Goal: Transaction & Acquisition: Book appointment/travel/reservation

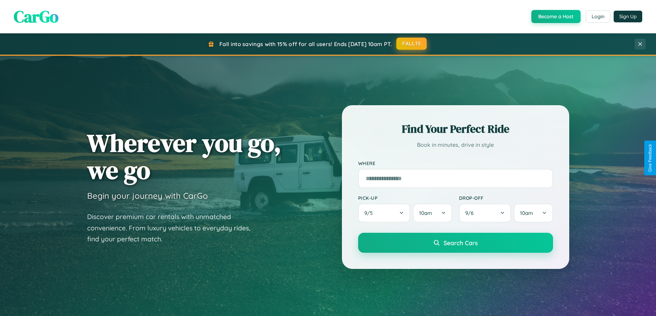
click at [412, 44] on button "FALL15" at bounding box center [411, 44] width 30 height 12
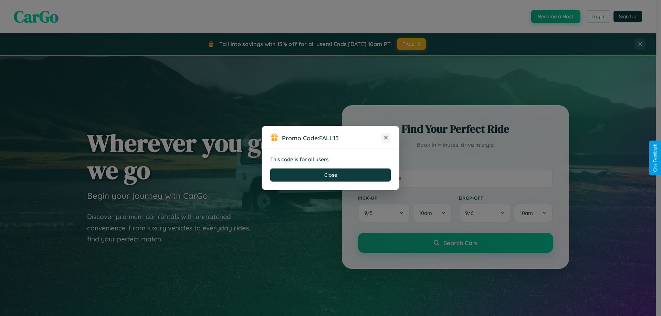
click at [386, 138] on icon at bounding box center [385, 137] width 7 height 7
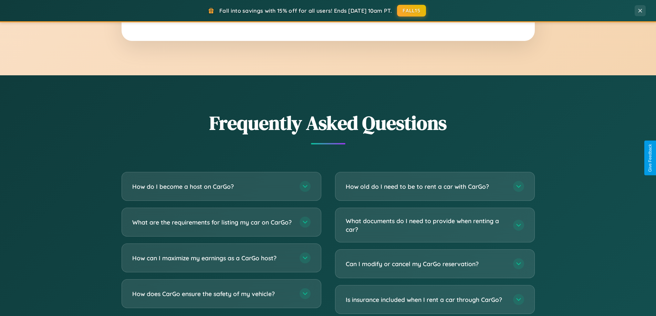
scroll to position [1325, 0]
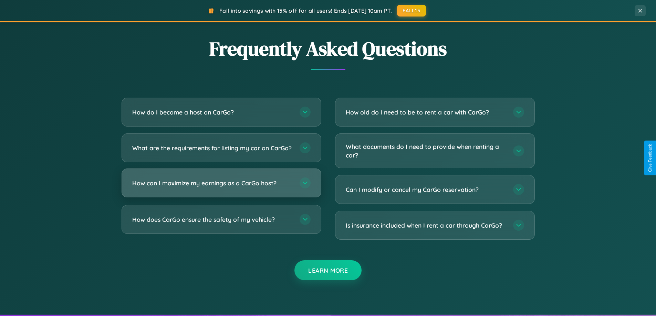
click at [221, 188] on h3 "How can I maximize my earnings as a CarGo host?" at bounding box center [212, 183] width 160 height 9
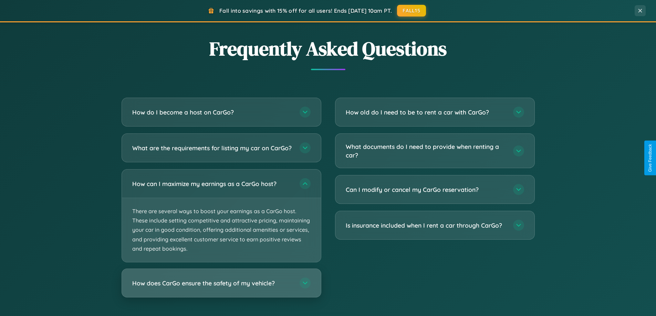
click at [221, 288] on h3 "How does CarGo ensure the safety of my vehicle?" at bounding box center [212, 283] width 160 height 9
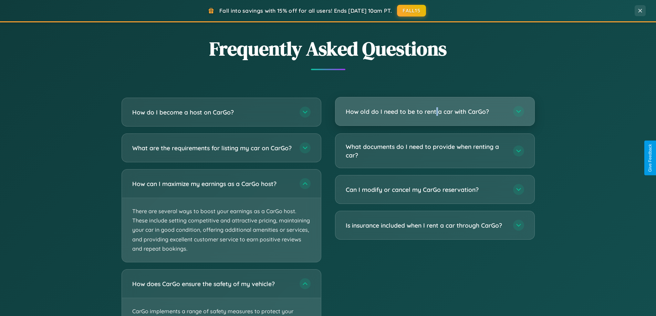
click at [434, 112] on h3 "How old do I need to be to rent a car with CarGo?" at bounding box center [426, 111] width 160 height 9
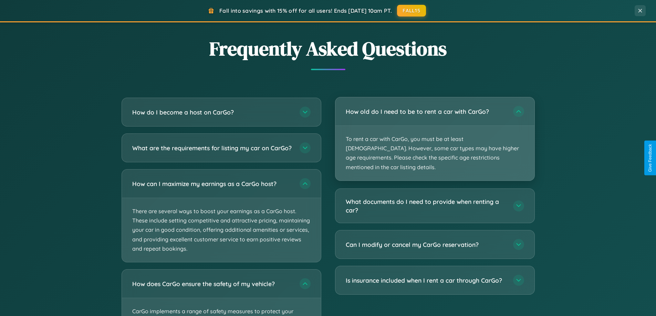
click at [434, 134] on p "To rent a car with CarGo, you must be at least [DEMOGRAPHIC_DATA]. However, som…" at bounding box center [434, 153] width 199 height 55
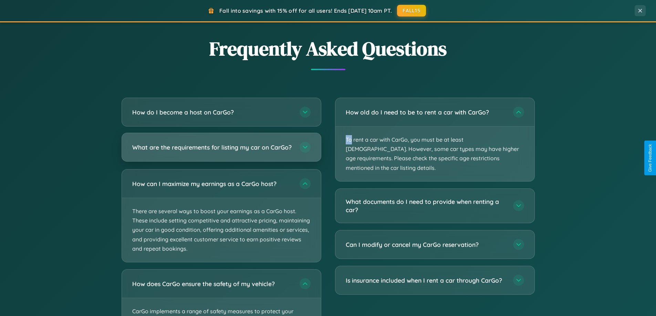
click at [221, 151] on h3 "What are the requirements for listing my car on CarGo?" at bounding box center [212, 147] width 160 height 9
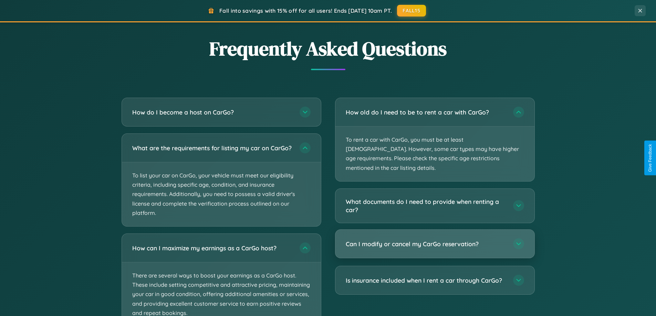
click at [434, 240] on h3 "Can I modify or cancel my CarGo reservation?" at bounding box center [426, 244] width 160 height 9
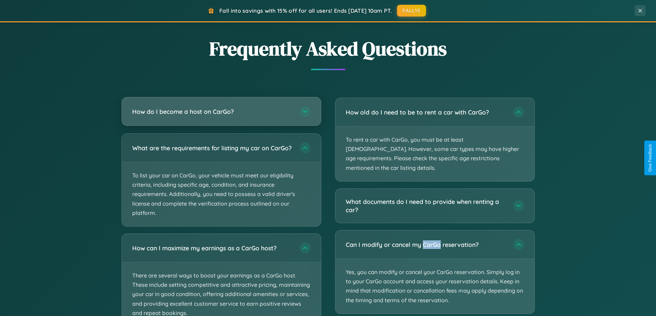
click at [221, 112] on h3 "How do I become a host on CarGo?" at bounding box center [212, 111] width 160 height 9
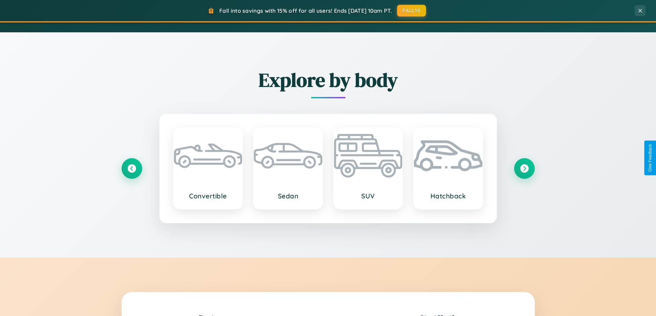
scroll to position [474, 0]
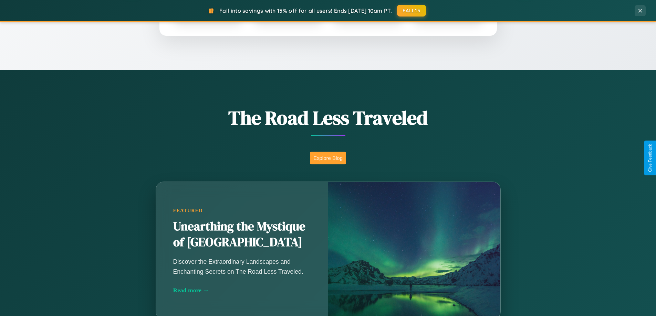
click at [328, 158] on button "Explore Blog" at bounding box center [328, 158] width 36 height 13
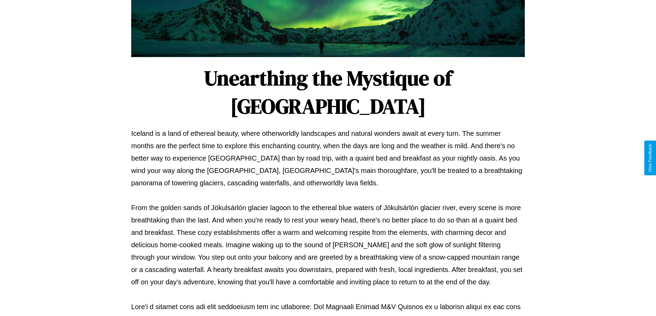
scroll to position [223, 0]
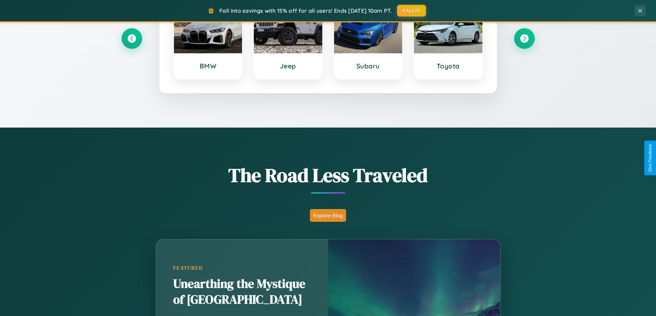
scroll to position [20, 0]
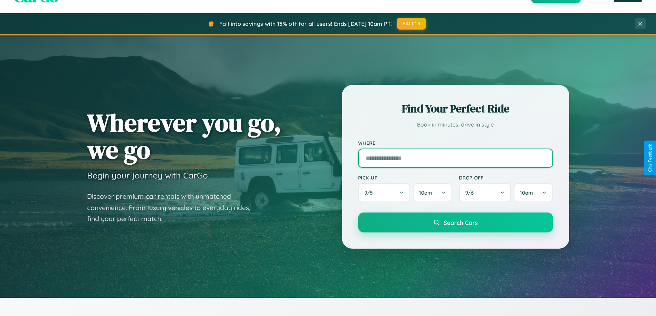
click at [455, 158] on input "text" at bounding box center [455, 158] width 195 height 19
type input "*****"
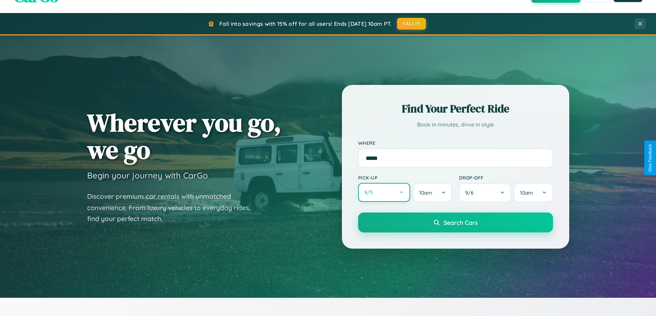
click at [384, 193] on button "9 / 5" at bounding box center [384, 192] width 52 height 19
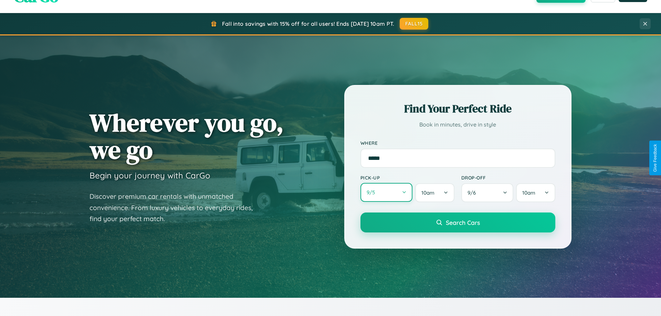
select select "*"
select select "****"
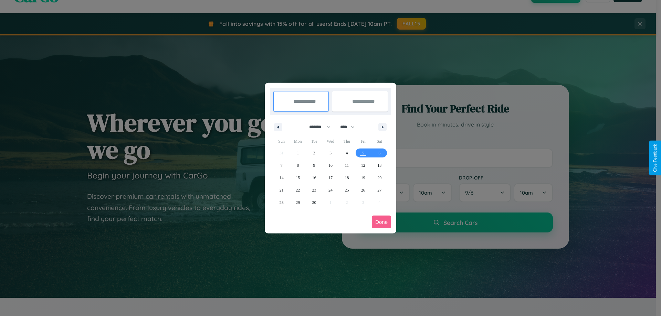
drag, startPoint x: 317, startPoint y: 127, endPoint x: 330, endPoint y: 138, distance: 17.6
click at [317, 127] on select "******* ******** ***** ***** *** **** **** ****** ********* ******* ******** **…" at bounding box center [318, 127] width 29 height 11
select select "*"
drag, startPoint x: 350, startPoint y: 127, endPoint x: 330, endPoint y: 138, distance: 22.8
click at [350, 127] on select "**** **** **** **** **** **** **** **** **** **** **** **** **** **** **** ****…" at bounding box center [347, 127] width 21 height 11
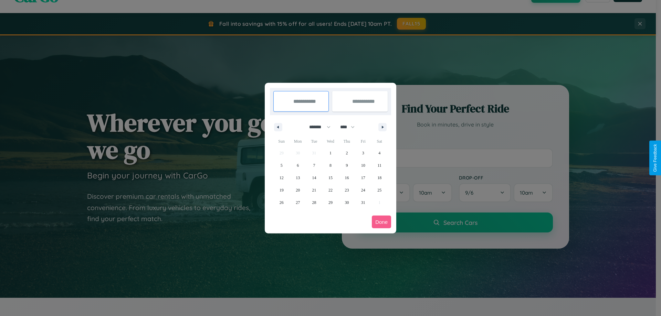
select select "****"
click at [314, 202] on span "27" at bounding box center [314, 203] width 4 height 12
type input "**********"
click at [382, 127] on icon "button" at bounding box center [383, 127] width 3 height 3
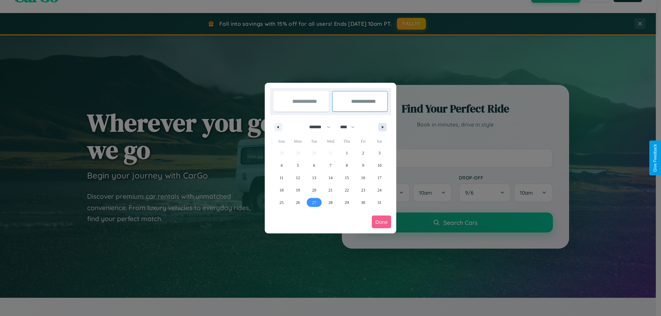
select select "*"
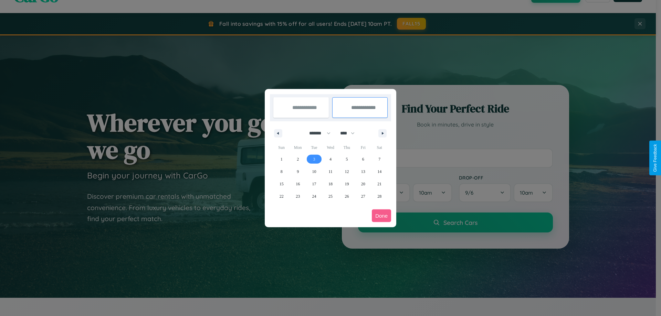
click at [314, 159] on span "3" at bounding box center [314, 159] width 2 height 12
type input "**********"
select select "*"
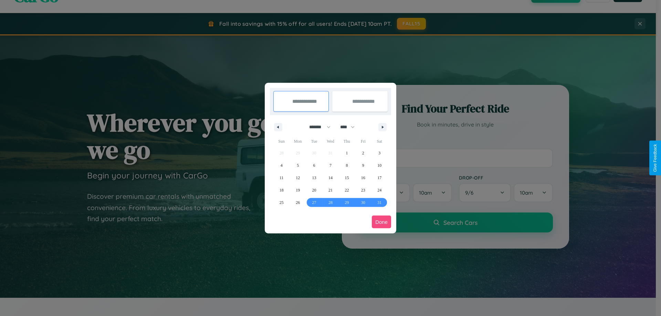
click at [381, 222] on button "Done" at bounding box center [381, 222] width 19 height 13
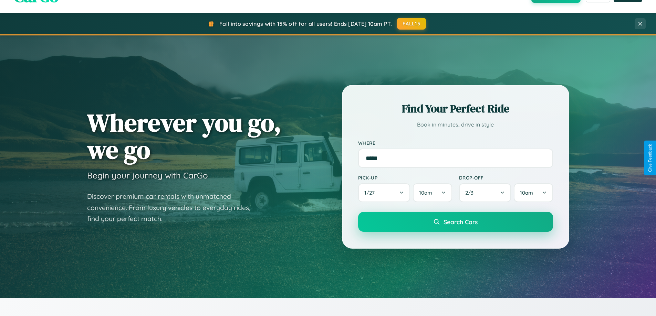
click at [455, 222] on span "Search Cars" at bounding box center [460, 222] width 34 height 8
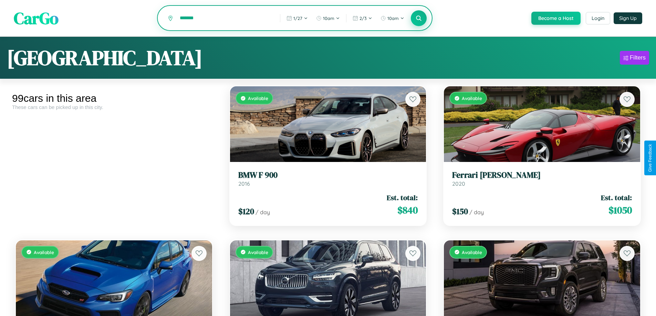
type input "*******"
click at [418, 19] on icon at bounding box center [418, 18] width 7 height 7
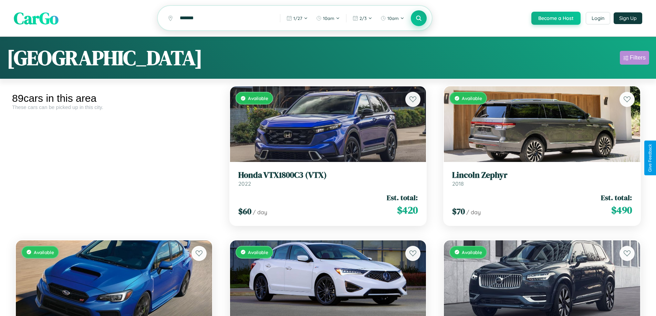
click at [634, 59] on div "Filters" at bounding box center [638, 57] width 16 height 7
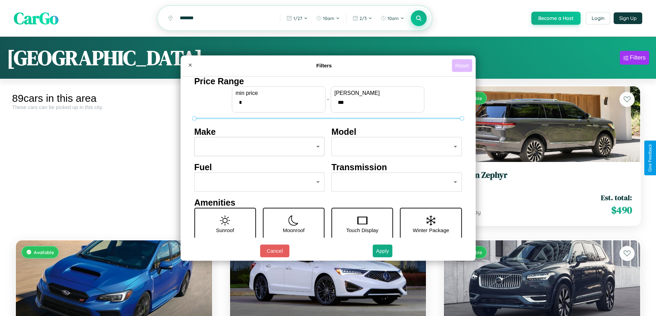
click at [463, 65] on button "Reset" at bounding box center [462, 65] width 20 height 13
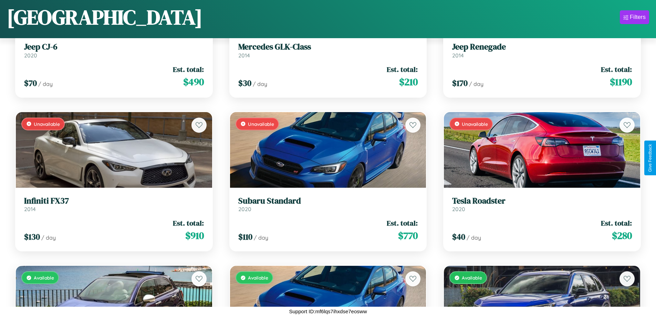
scroll to position [713, 0]
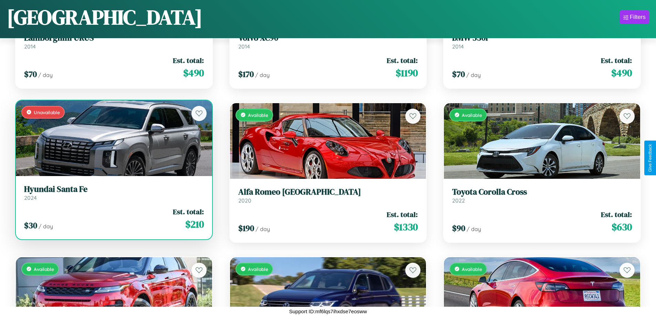
click at [113, 196] on link "Hyundai Santa Fe 2024" at bounding box center [114, 193] width 180 height 17
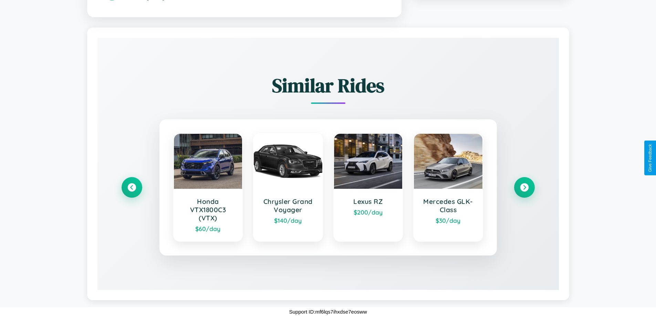
scroll to position [433, 0]
click at [131, 187] on icon at bounding box center [131, 186] width 9 height 9
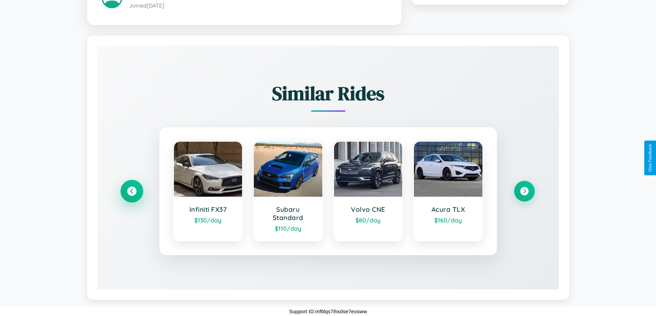
scroll to position [425, 0]
click at [524, 191] on icon at bounding box center [523, 191] width 9 height 9
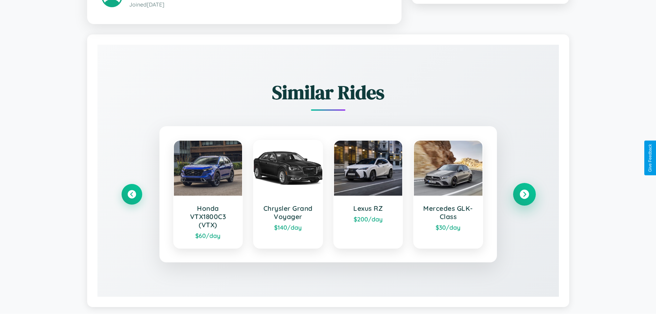
click at [524, 195] on icon at bounding box center [523, 194] width 9 height 9
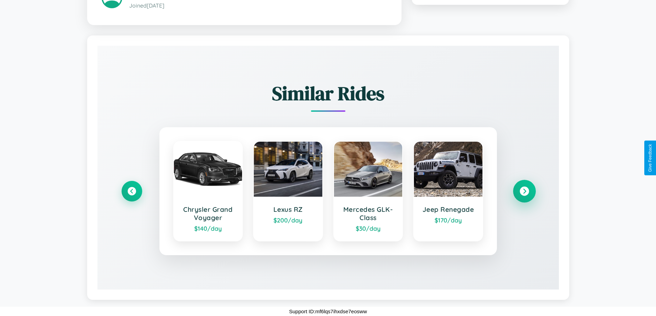
click at [524, 191] on icon at bounding box center [523, 191] width 9 height 9
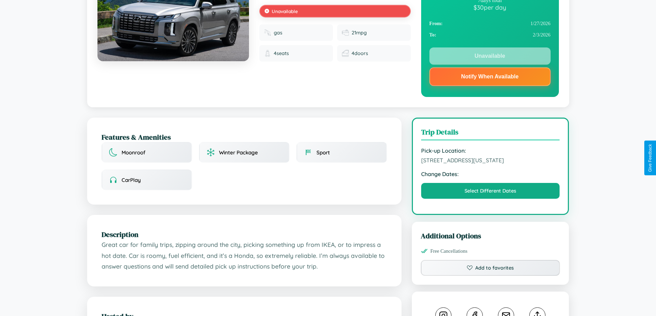
scroll to position [0, 0]
